Goal: Transaction & Acquisition: Register for event/course

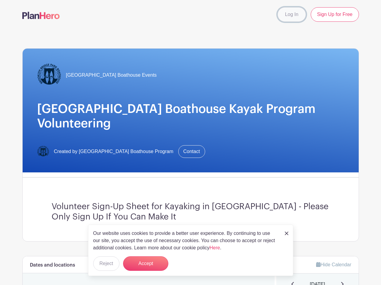
click at [288, 14] on link "Log In" at bounding box center [291, 14] width 28 height 14
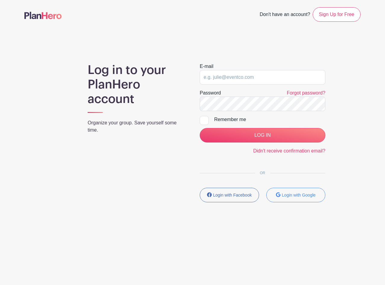
type input "[PERSON_NAME][EMAIL_ADDRESS][DOMAIN_NAME]"
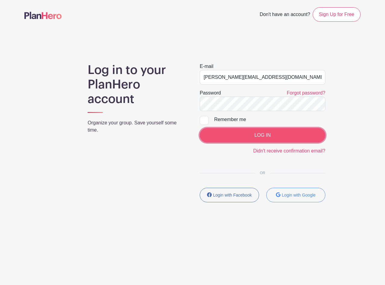
click at [258, 134] on input "LOG IN" at bounding box center [263, 135] width 126 height 14
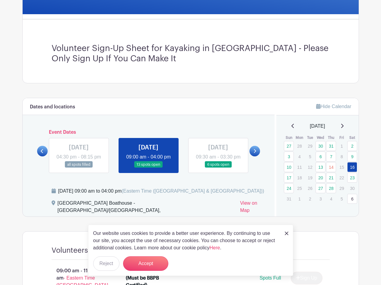
scroll to position [211, 0]
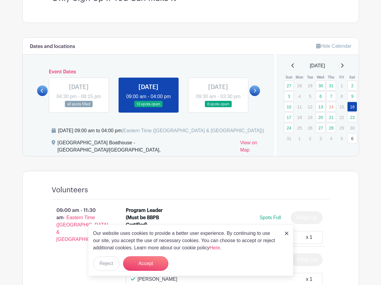
click at [254, 93] on link at bounding box center [254, 90] width 11 height 11
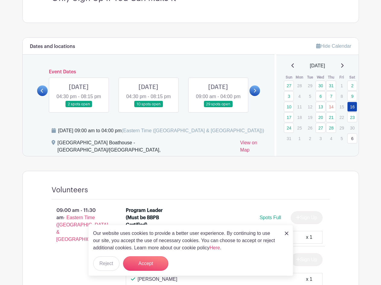
scroll to position [181, 0]
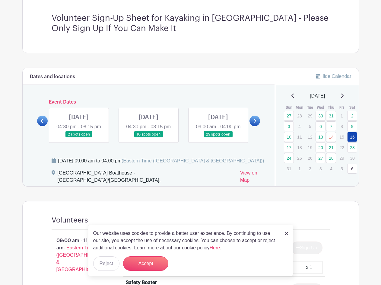
click at [79, 137] on link at bounding box center [79, 137] width 0 height 0
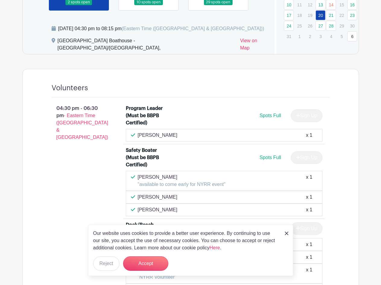
scroll to position [253, 0]
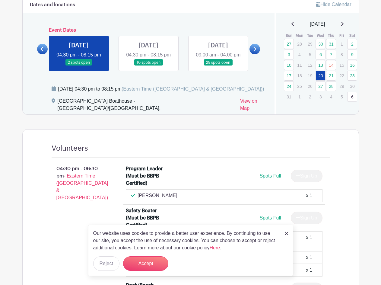
click at [148, 66] on link at bounding box center [148, 66] width 0 height 0
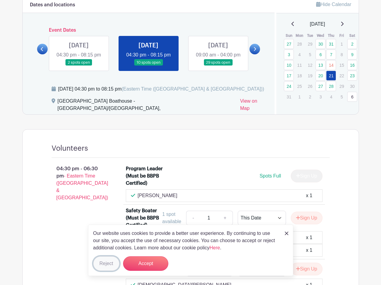
click at [106, 262] on button "Reject" at bounding box center [106, 263] width 26 height 14
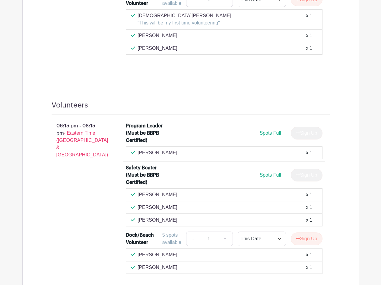
scroll to position [371, 0]
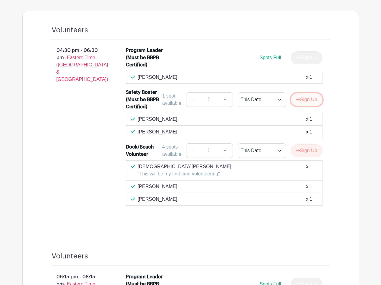
click at [305, 103] on button "Sign Up" at bounding box center [307, 99] width 32 height 13
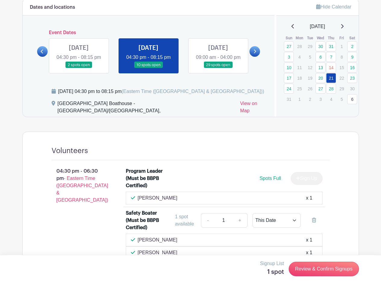
scroll to position [401, 0]
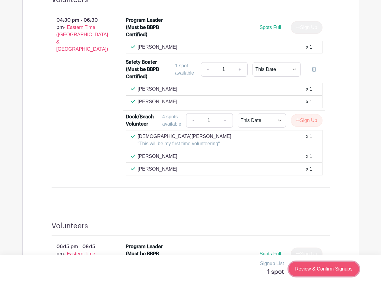
click at [327, 270] on link "Review & Confirm Signups" at bounding box center [323, 268] width 70 height 14
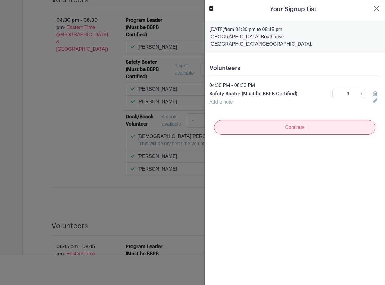
click at [296, 120] on input "Continue" at bounding box center [294, 127] width 161 height 14
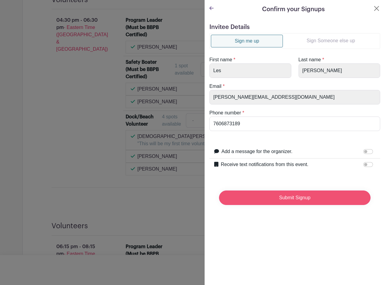
click at [290, 196] on input "Submit Signup" at bounding box center [295, 197] width 152 height 14
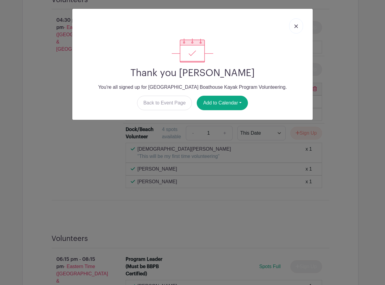
click at [295, 24] on link at bounding box center [296, 25] width 14 height 15
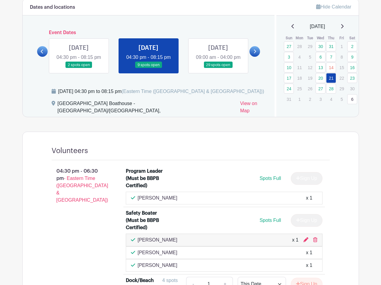
scroll to position [280, 0]
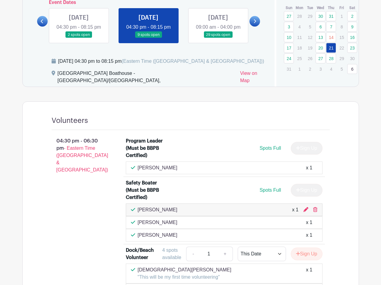
click at [218, 38] on link at bounding box center [218, 38] width 0 height 0
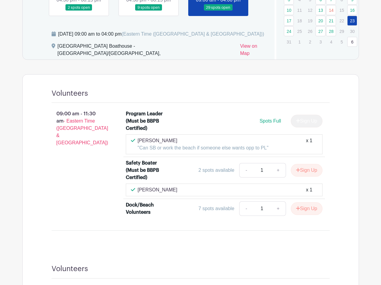
scroll to position [277, 0]
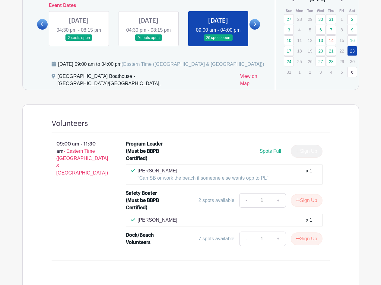
click at [255, 30] on link at bounding box center [254, 24] width 11 height 11
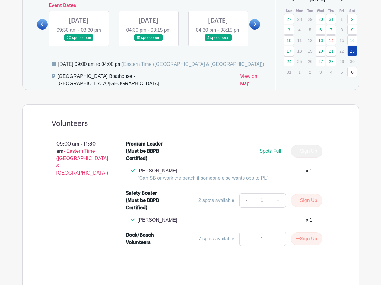
click at [39, 29] on link at bounding box center [42, 24] width 11 height 11
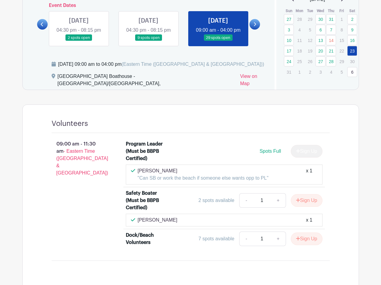
click at [148, 41] on link at bounding box center [148, 41] width 0 height 0
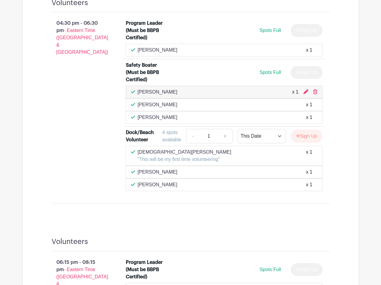
scroll to position [428, 0]
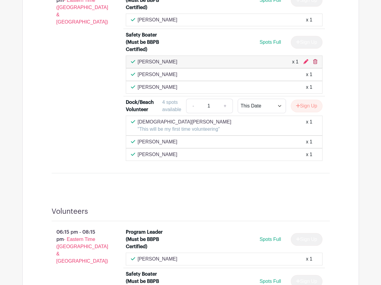
click at [315, 63] on icon at bounding box center [315, 61] width 4 height 5
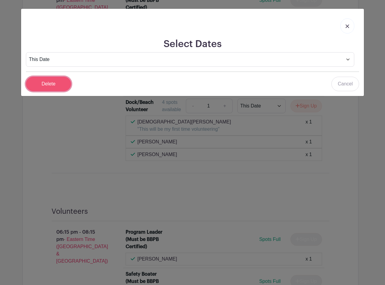
click at [55, 83] on input "Delete" at bounding box center [48, 84] width 45 height 14
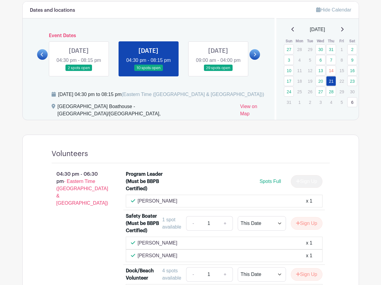
scroll to position [217, 0]
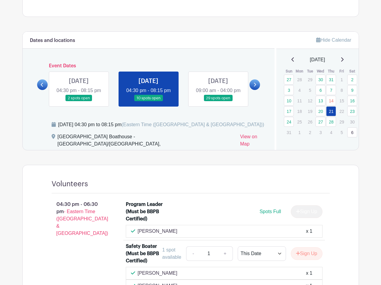
click at [218, 101] on link at bounding box center [218, 101] width 0 height 0
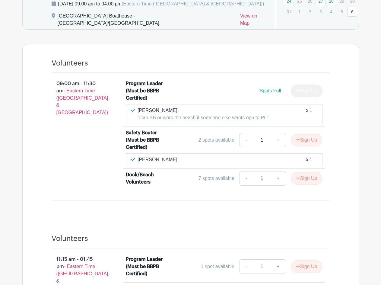
scroll to position [458, 0]
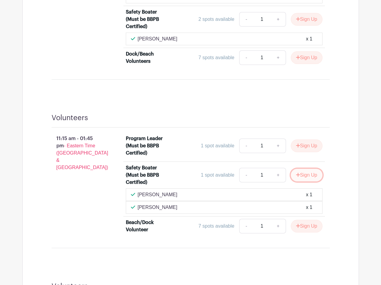
click at [307, 178] on button "Sign Up" at bounding box center [307, 174] width 32 height 13
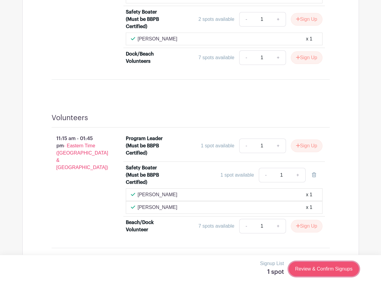
click at [330, 269] on link "Review & Confirm Signups" at bounding box center [323, 268] width 70 height 14
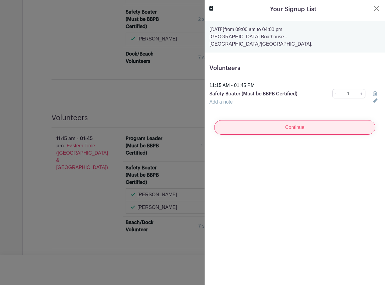
click at [294, 121] on input "Continue" at bounding box center [294, 127] width 161 height 14
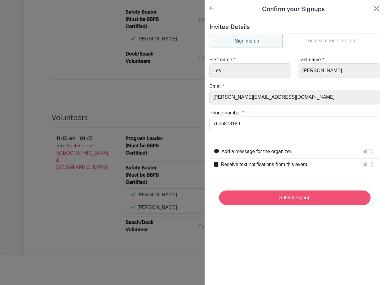
click at [302, 196] on input "Submit Signup" at bounding box center [295, 197] width 152 height 14
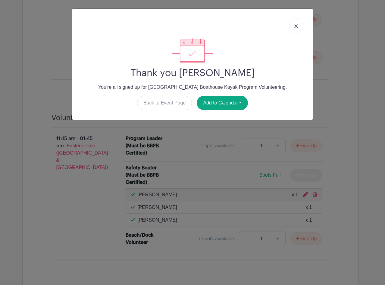
click at [296, 27] on img at bounding box center [296, 26] width 4 height 4
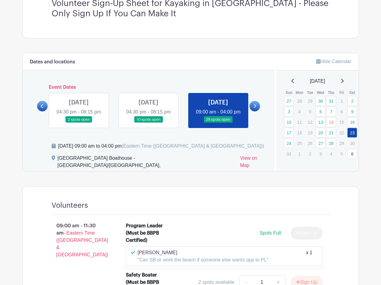
scroll to position [250, 0]
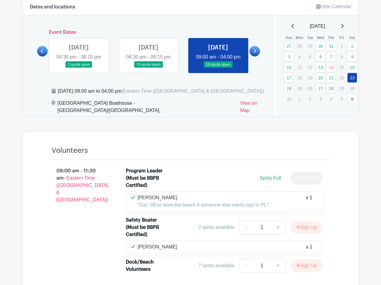
click at [253, 53] on icon at bounding box center [254, 51] width 3 height 5
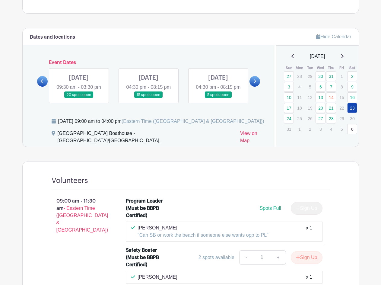
scroll to position [160, 0]
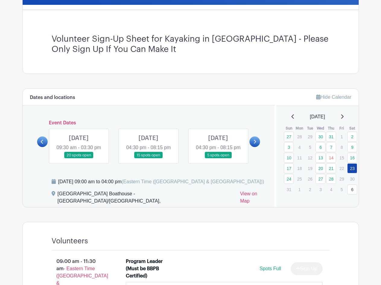
click at [79, 158] on link at bounding box center [79, 158] width 0 height 0
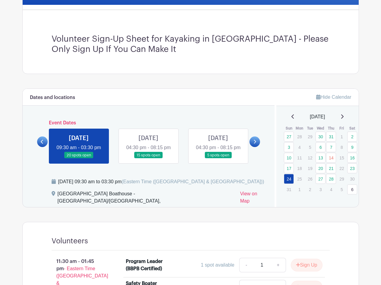
click at [79, 158] on link at bounding box center [79, 158] width 0 height 0
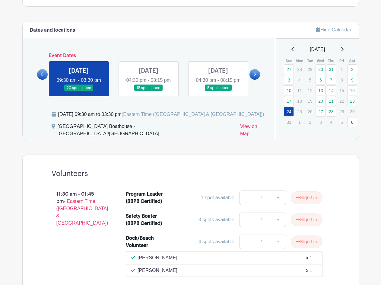
scroll to position [77, 0]
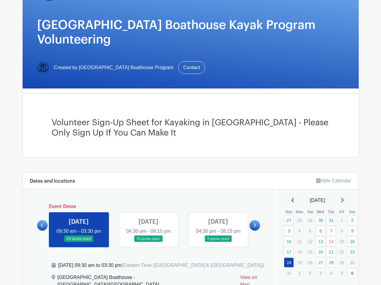
click at [39, 230] on link at bounding box center [42, 225] width 11 height 11
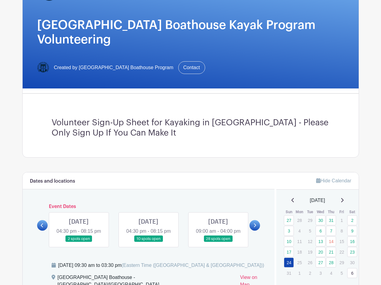
click at [218, 242] on link at bounding box center [218, 242] width 0 height 0
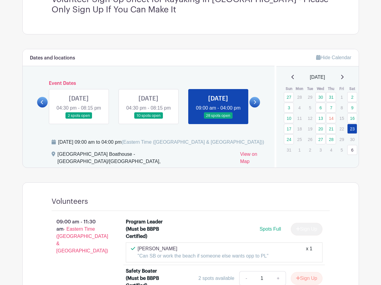
scroll to position [49, 0]
